Goal: Check status: Check status

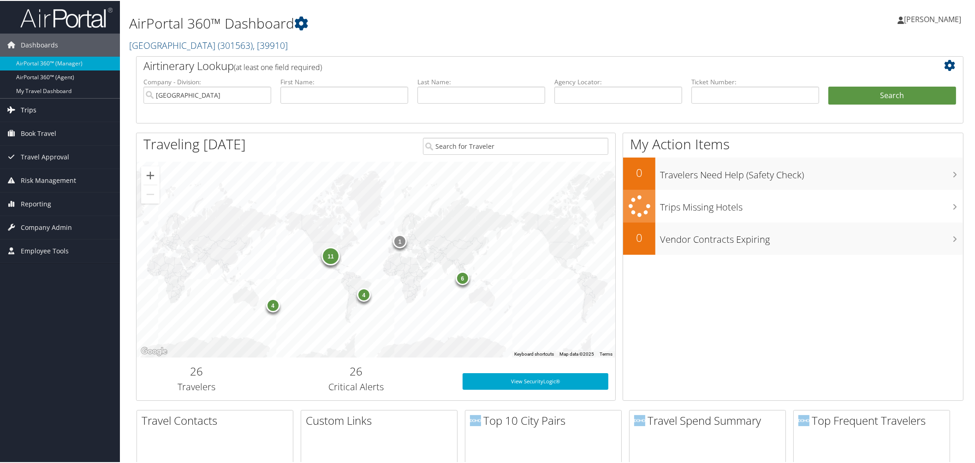
click at [26, 106] on span "Trips" at bounding box center [29, 109] width 16 height 23
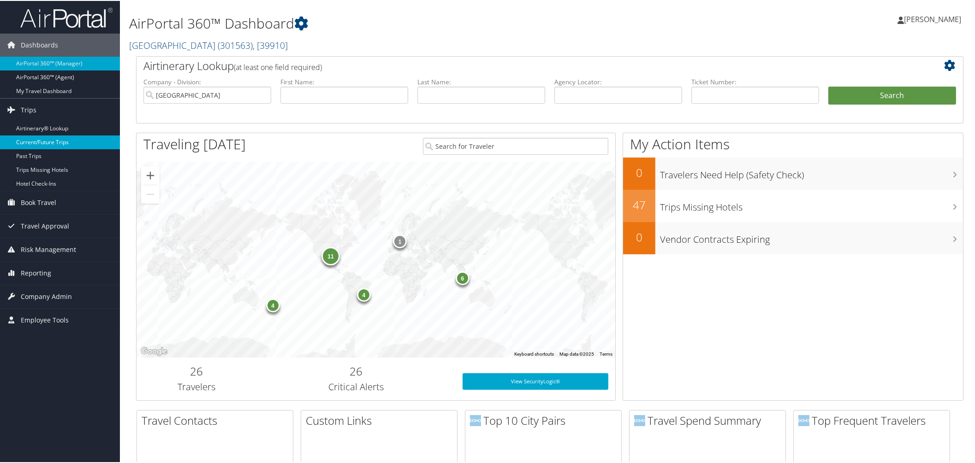
click at [47, 143] on link "Current/Future Trips" at bounding box center [60, 142] width 120 height 14
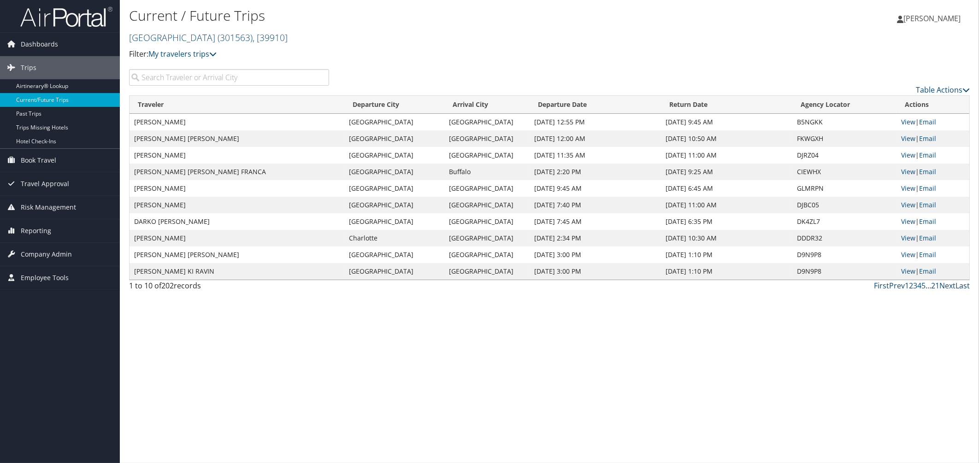
click at [248, 86] on input "search" at bounding box center [229, 77] width 200 height 17
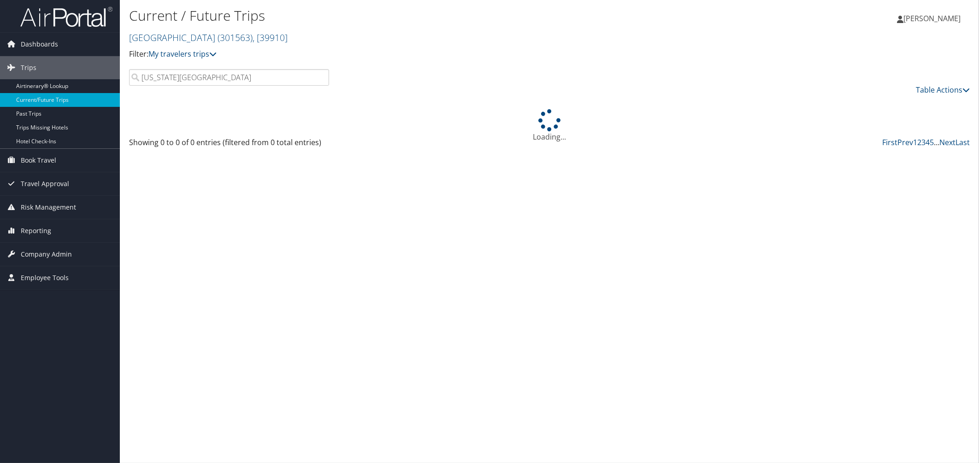
drag, startPoint x: 212, startPoint y: 98, endPoint x: 175, endPoint y: 99, distance: 36.9
click at [175, 86] on input "[US_STATE][GEOGRAPHIC_DATA]" at bounding box center [229, 77] width 200 height 17
click at [198, 86] on input "[US_STATE][GEOGRAPHIC_DATA]" at bounding box center [229, 77] width 200 height 17
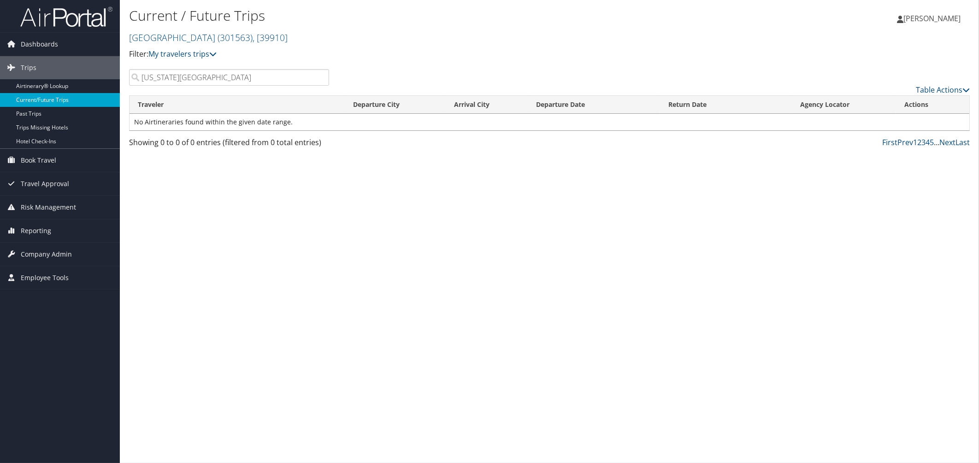
drag, startPoint x: 213, startPoint y: 94, endPoint x: 113, endPoint y: 94, distance: 100.1
click at [113, 94] on div "Dashboards AirPortal 360™ (Manager) AirPortal 360™ (Agent) My Travel Dashboard …" at bounding box center [489, 231] width 979 height 463
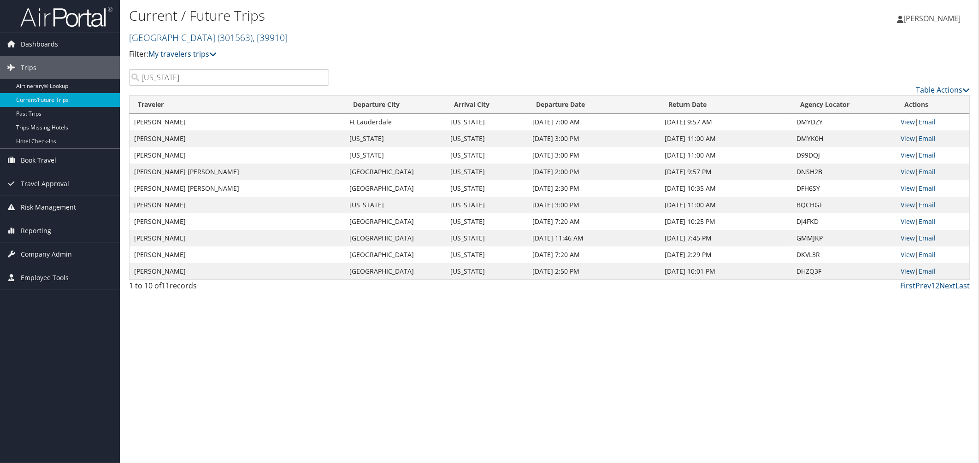
drag, startPoint x: 194, startPoint y: 98, endPoint x: 124, endPoint y: 101, distance: 70.2
click at [124, 86] on div "[US_STATE]" at bounding box center [229, 77] width 214 height 17
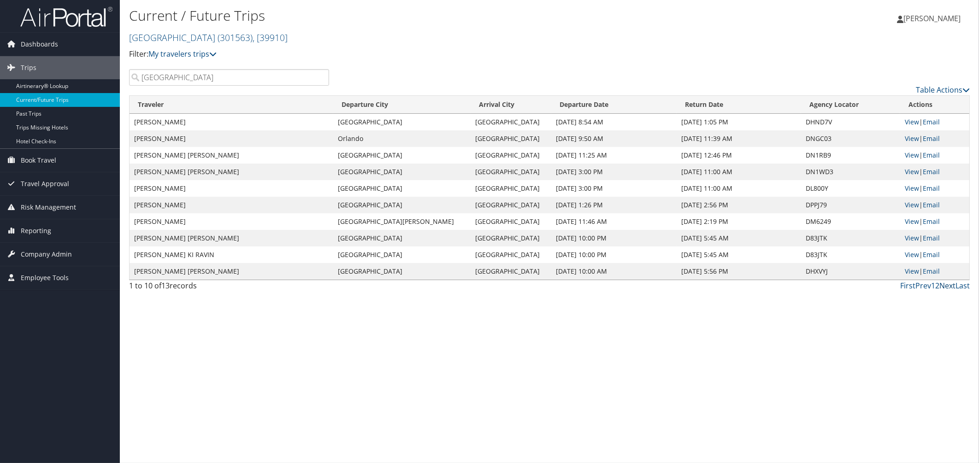
type input "[GEOGRAPHIC_DATA]"
click at [945, 291] on link "Next" at bounding box center [948, 286] width 16 height 10
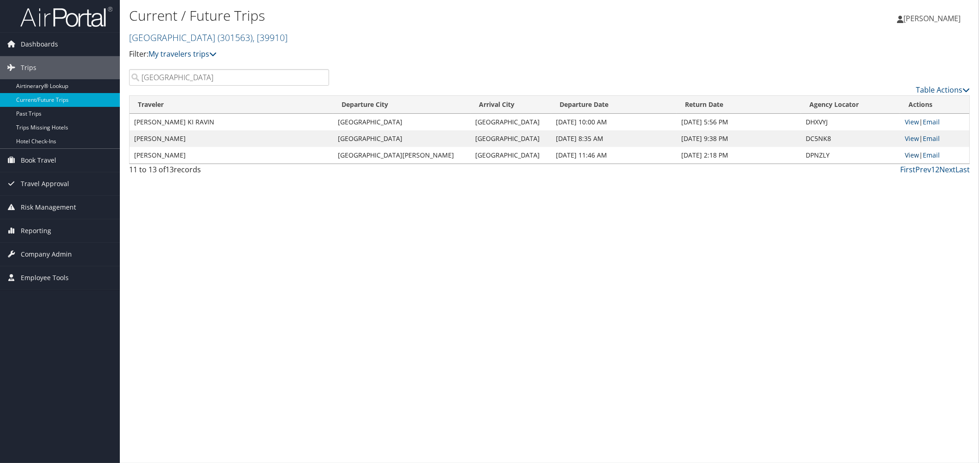
click at [909, 160] on link "View" at bounding box center [912, 155] width 14 height 9
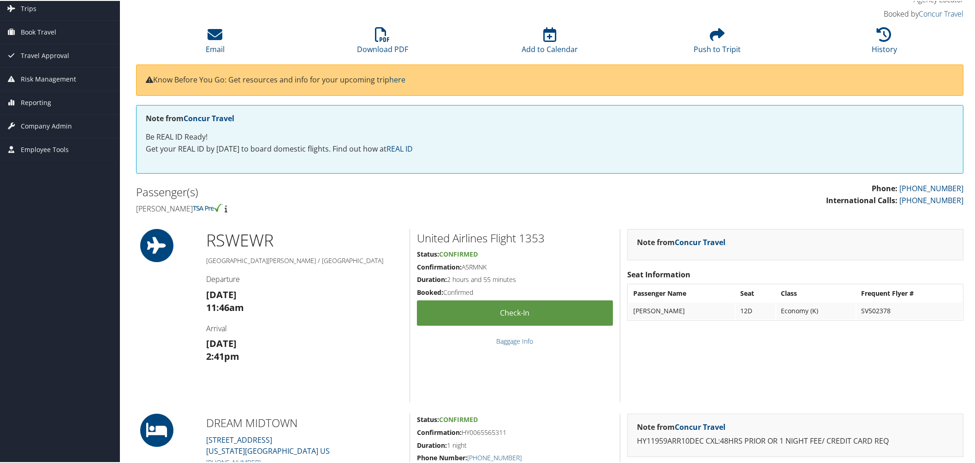
scroll to position [57, 0]
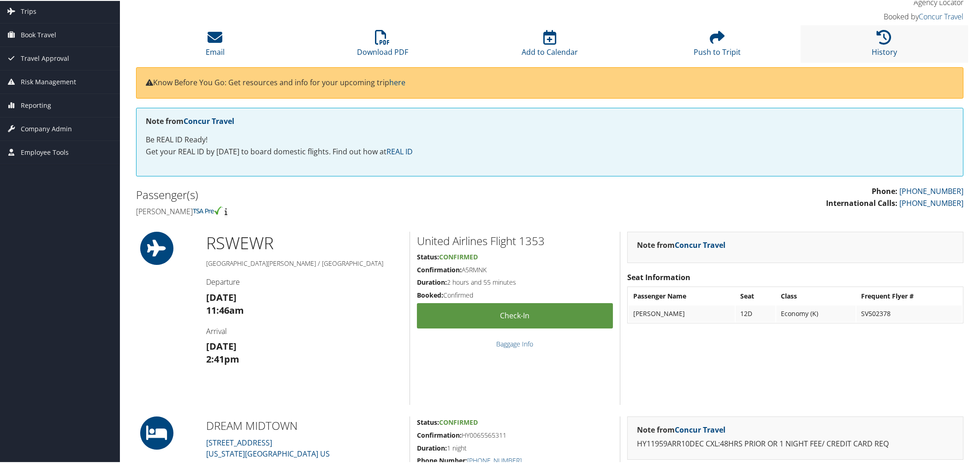
click at [884, 62] on li "History" at bounding box center [883, 42] width 167 height 37
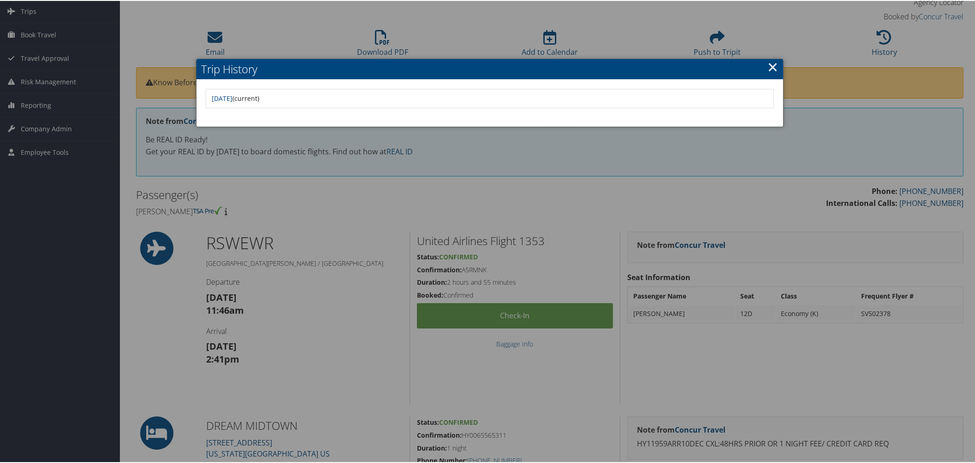
click at [767, 71] on link "×" at bounding box center [772, 66] width 11 height 18
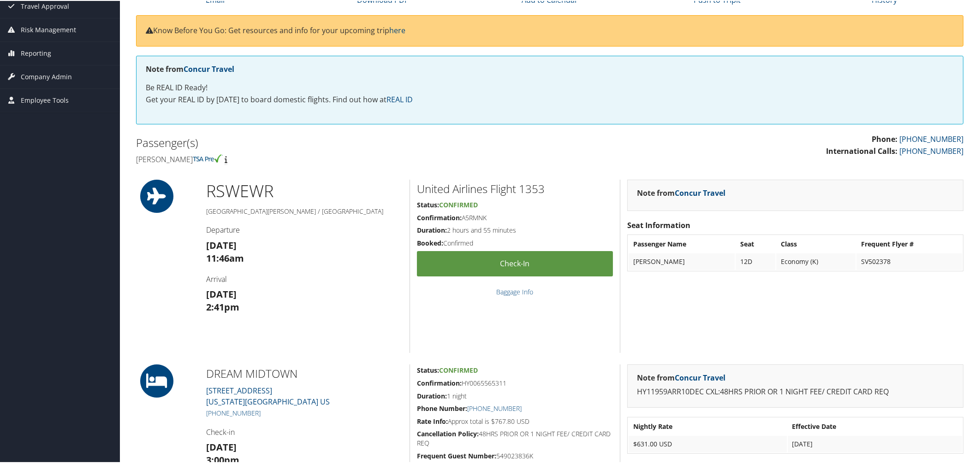
scroll to position [230, 0]
